Goal: Transaction & Acquisition: Purchase product/service

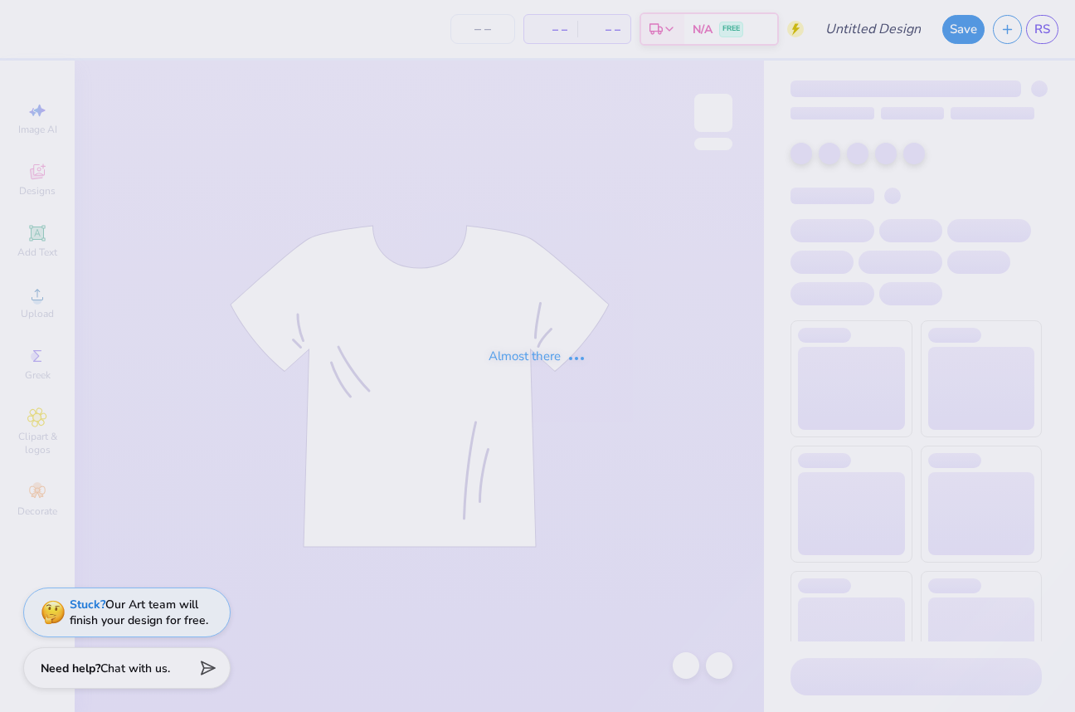
type input "KKG Parents Weekend Shirt '25"
type input "121"
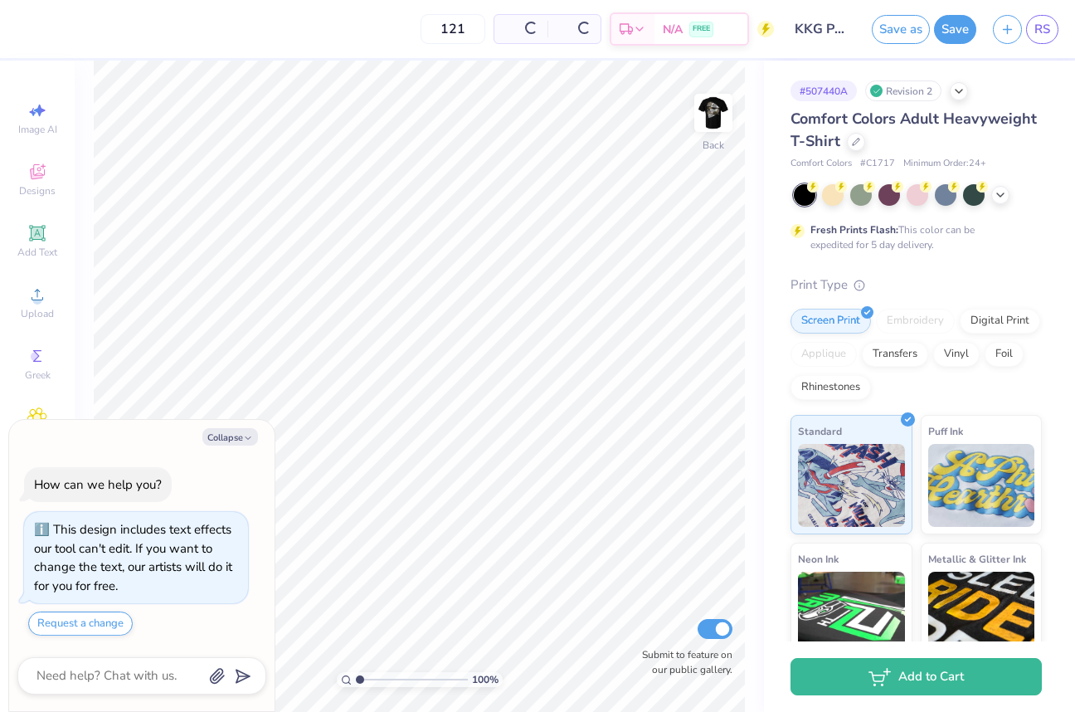
type textarea "x"
drag, startPoint x: 472, startPoint y: 27, endPoint x: 373, endPoint y: 37, distance: 99.2
click at [373, 37] on div "121 $21.98 Per Item $2,659.58 Total Est. Delivery Sep 14 - 17 FREE" at bounding box center [411, 29] width 726 height 58
type input "25"
drag, startPoint x: 430, startPoint y: 33, endPoint x: 366, endPoint y: 33, distance: 64.7
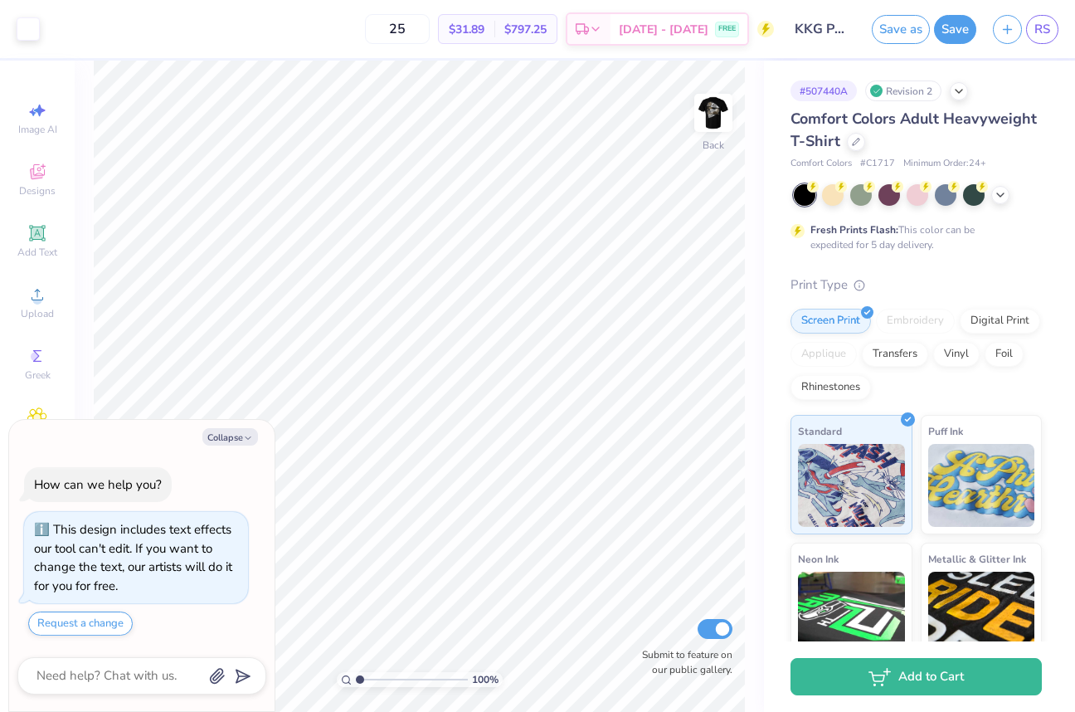
click at [366, 33] on div "25 $31.89 Per Item $797.25 Total Est. Delivery Sep 14 - 17 FREE" at bounding box center [411, 29] width 726 height 58
drag, startPoint x: 425, startPoint y: 28, endPoint x: 344, endPoint y: 27, distance: 80.5
click at [344, 27] on div "20 $41.60 Per Item $832.00 Total Est. Delivery Sep 14 - 17 FREE" at bounding box center [411, 29] width 726 height 58
drag, startPoint x: 438, startPoint y: 26, endPoint x: 327, endPoint y: 23, distance: 111.2
click at [327, 23] on div "25 $31.89 Per Item $797.25 Total Est. Delivery Sep 14 - 17 FREE" at bounding box center [411, 29] width 726 height 58
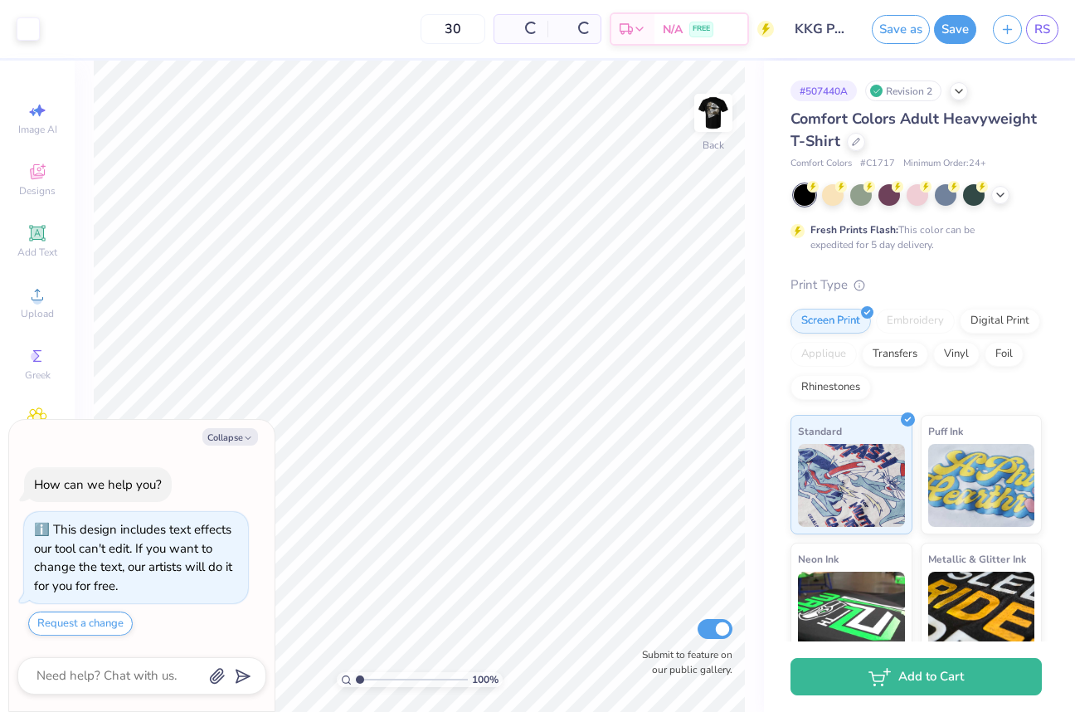
type input "30"
type textarea "x"
click at [415, 32] on input "30" at bounding box center [397, 29] width 65 height 30
click at [424, 29] on input "30" at bounding box center [397, 29] width 65 height 30
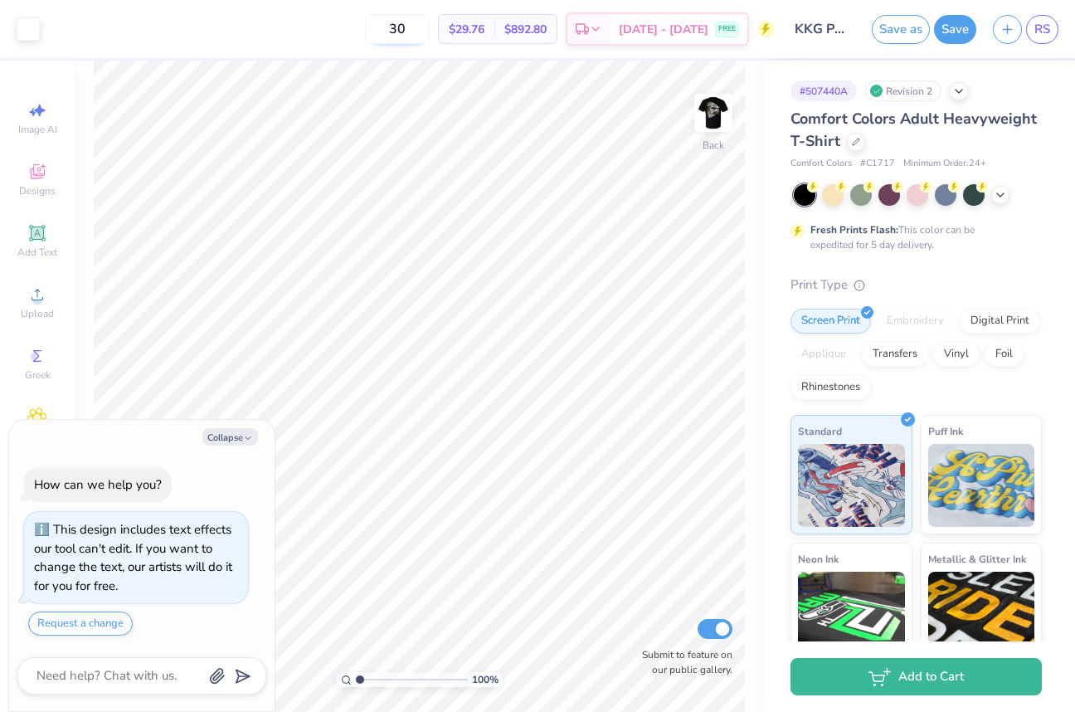
drag, startPoint x: 424, startPoint y: 29, endPoint x: 404, endPoint y: 29, distance: 19.9
click at [404, 29] on input "30" at bounding box center [397, 29] width 65 height 30
type input "40"
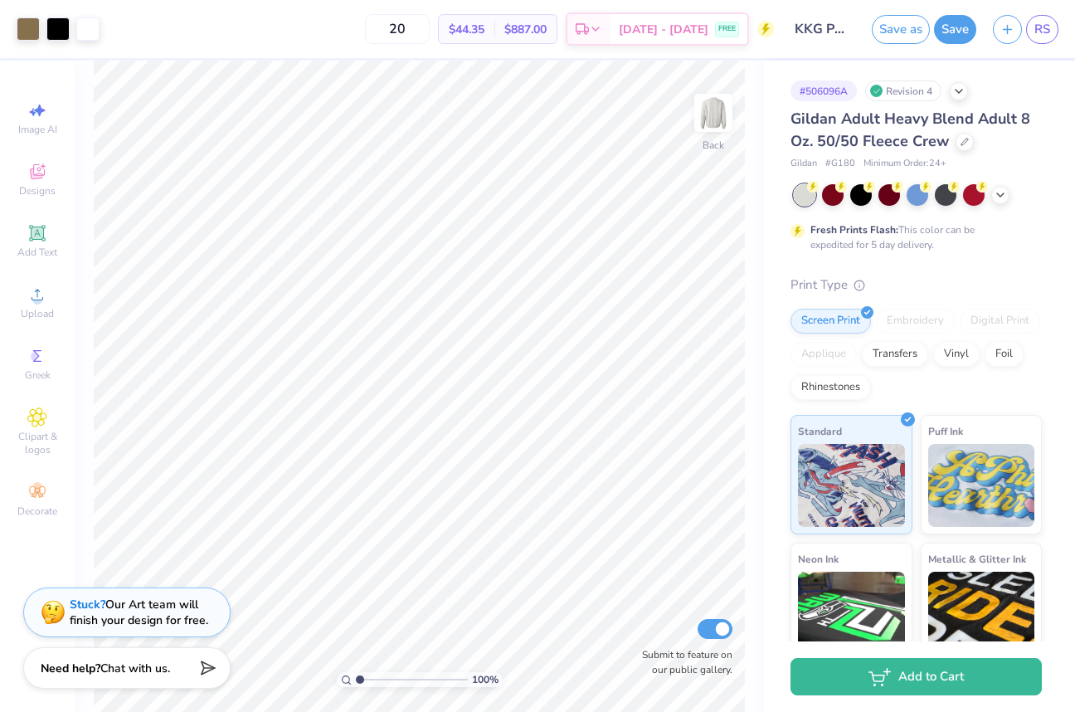
type input "20"
